Goal: Transaction & Acquisition: Purchase product/service

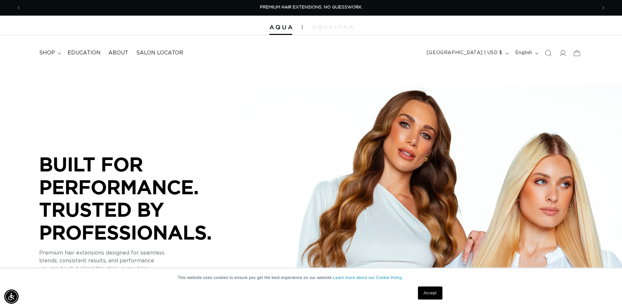
click at [334, 106] on div "BUILT FOR  PERFORMANCE. TRUSTED BY PROFESSIONALS. Premium hair extensions desig…" at bounding box center [311, 214] width 622 height 294
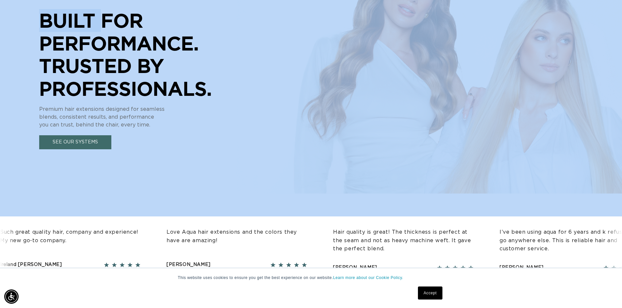
click at [334, 106] on div "BUILT FOR  PERFORMANCE. TRUSTED BY PROFESSIONALS. Premium hair extensions desig…" at bounding box center [311, 70] width 622 height 294
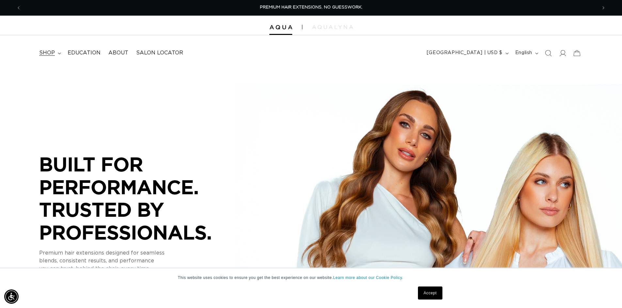
click at [53, 55] on span "shop" at bounding box center [47, 53] width 16 height 7
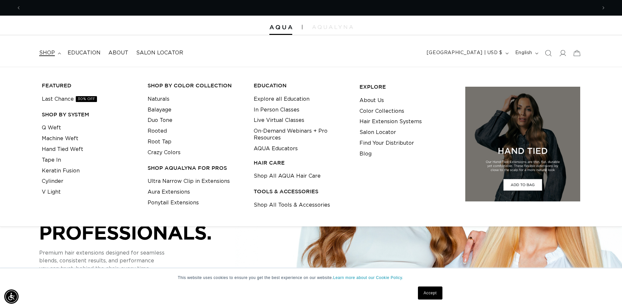
scroll to position [0, 575]
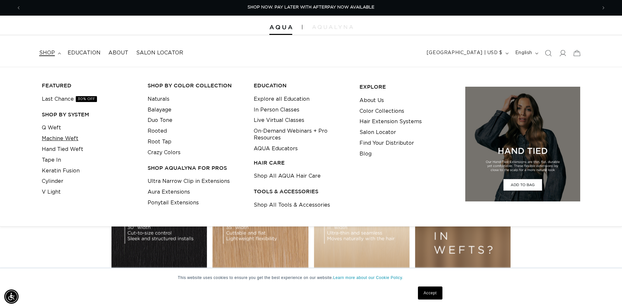
click at [69, 138] on link "Machine Weft" at bounding box center [60, 138] width 37 height 11
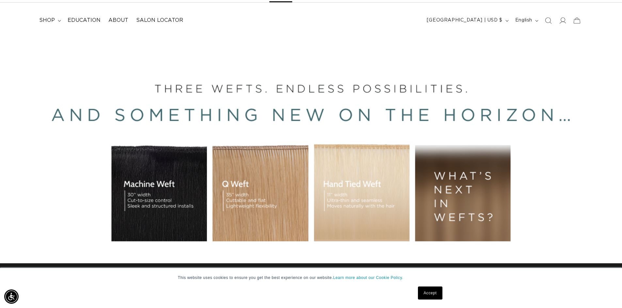
scroll to position [0, 0]
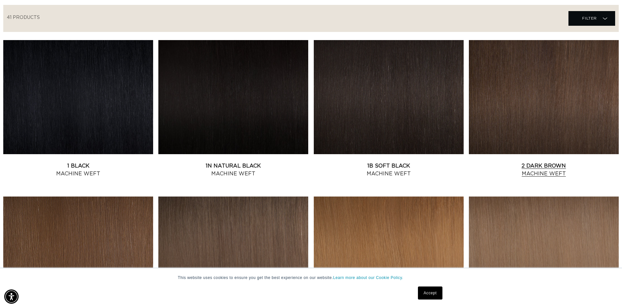
scroll to position [0, 575]
click at [86, 162] on link "1 Black Machine Weft" at bounding box center [78, 170] width 150 height 16
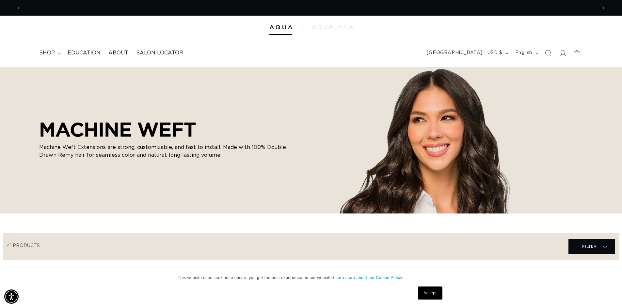
scroll to position [0, 1151]
